Goal: Information Seeking & Learning: Learn about a topic

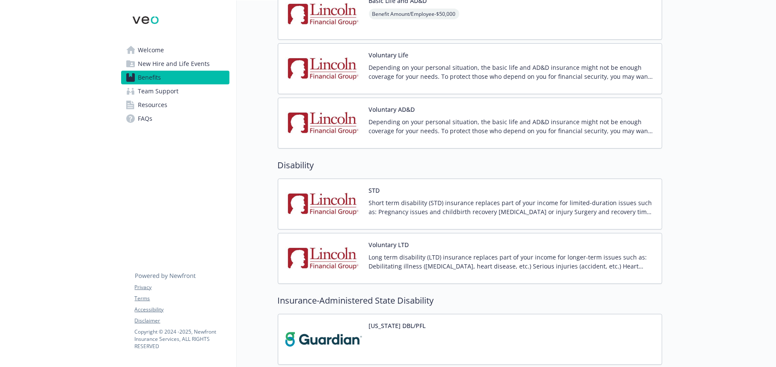
scroll to position [498, 0]
